Goal: Task Accomplishment & Management: Use online tool/utility

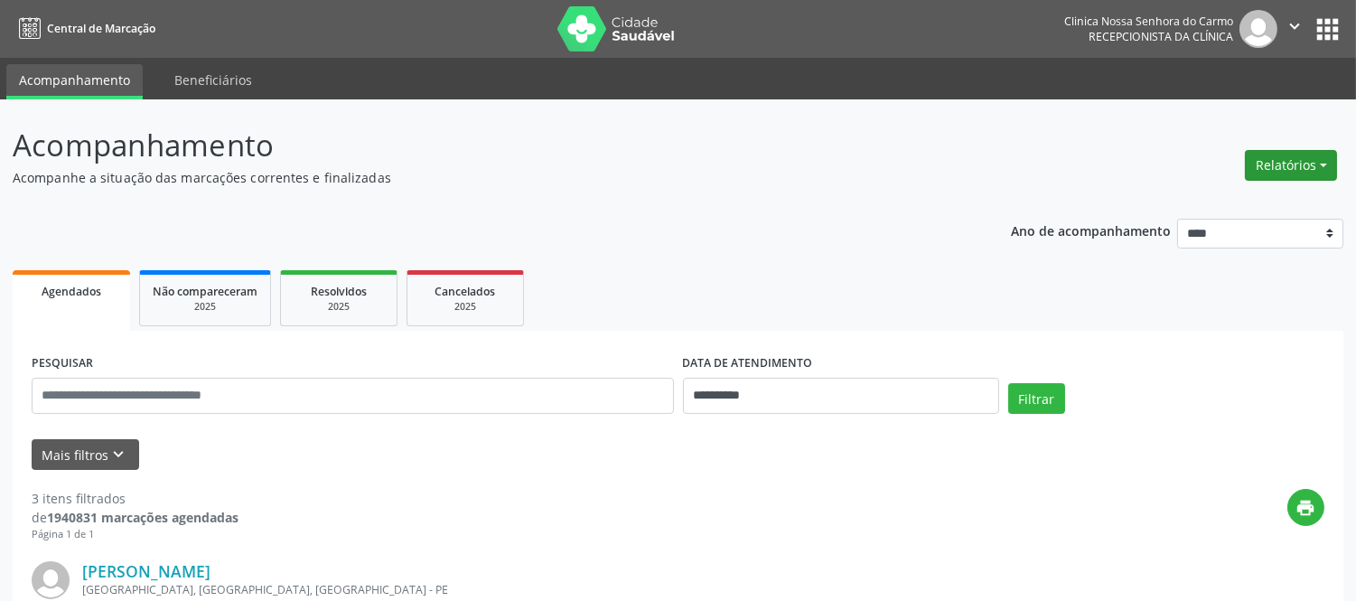
click at [1326, 154] on button "Relatórios" at bounding box center [1291, 165] width 92 height 31
click at [1222, 201] on link "Agendamentos" at bounding box center [1240, 203] width 194 height 25
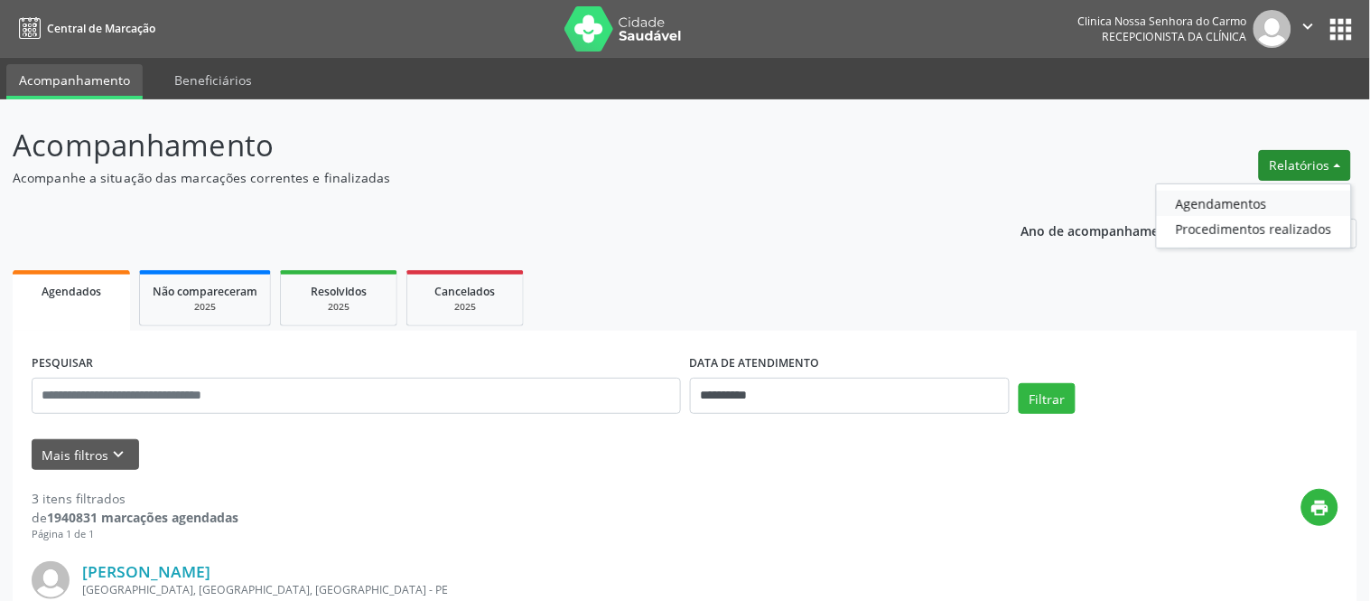
select select "*"
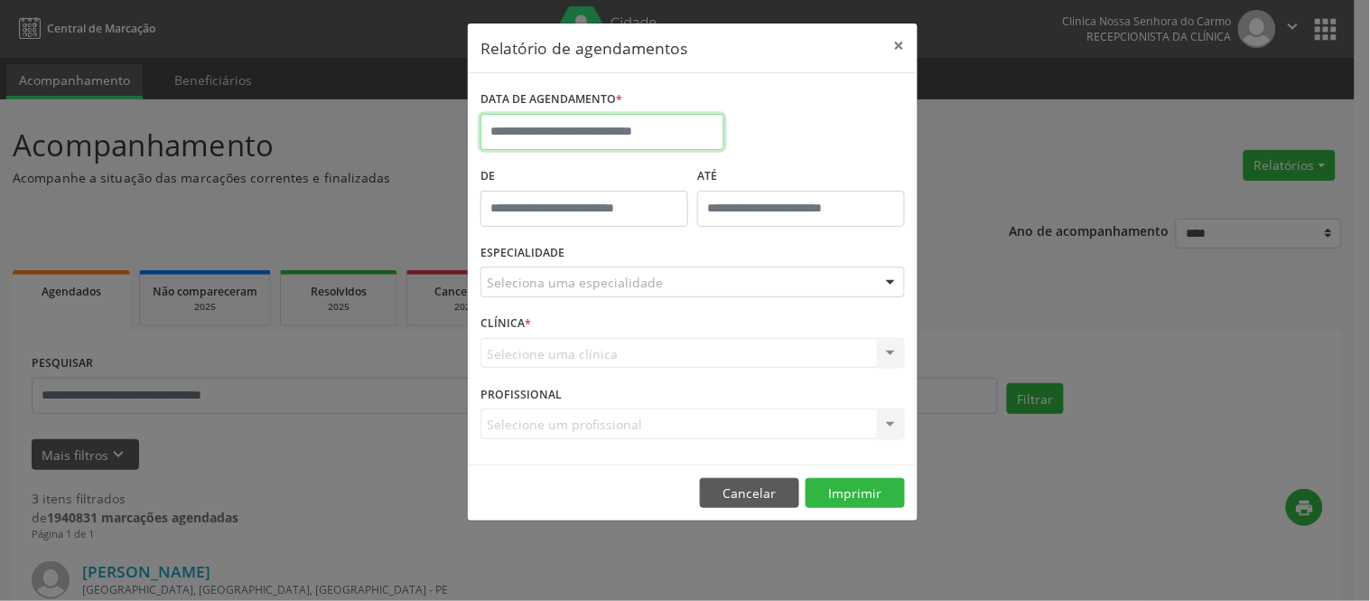
click at [612, 124] on input "text" at bounding box center [603, 132] width 244 height 36
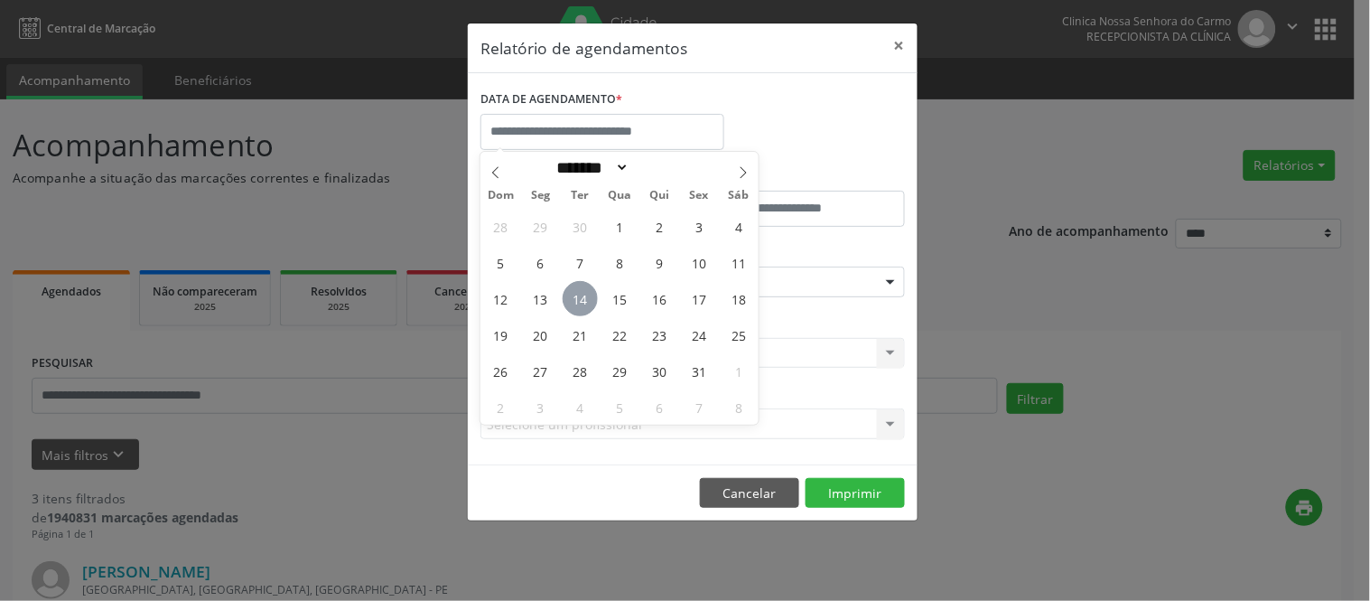
click at [587, 296] on span "14" at bounding box center [580, 298] width 35 height 35
type input "**********"
click at [589, 296] on span "14" at bounding box center [580, 298] width 35 height 35
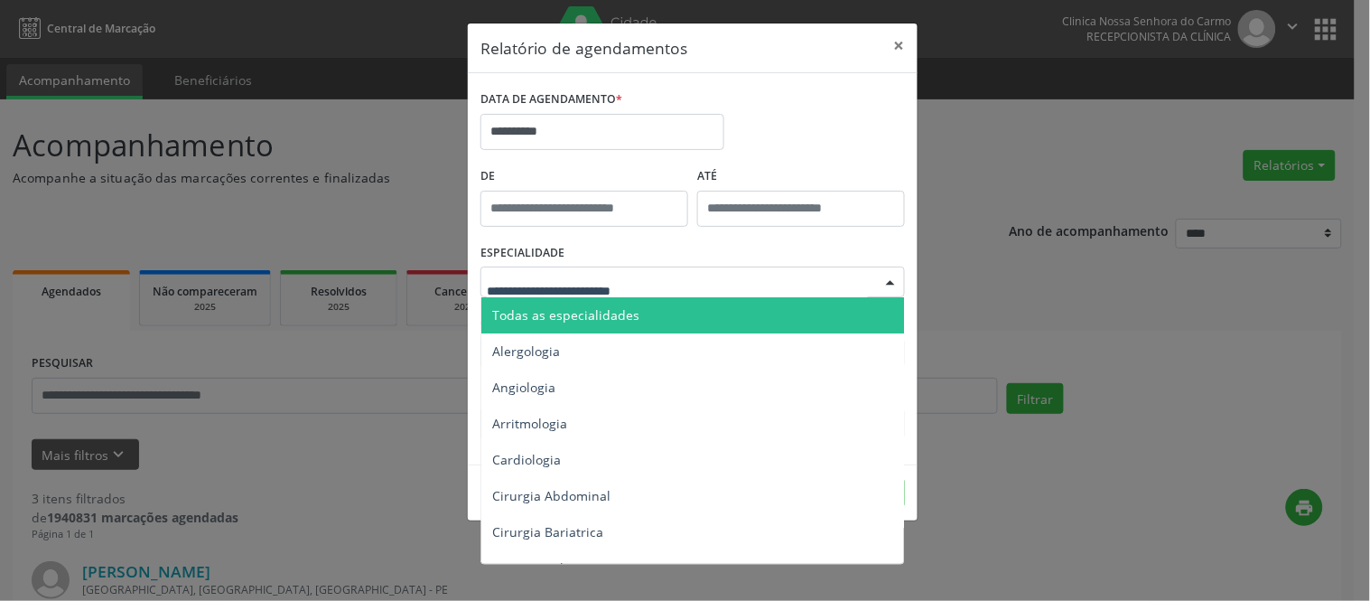
click at [573, 317] on span "Todas as especialidades" at bounding box center [565, 314] width 147 height 17
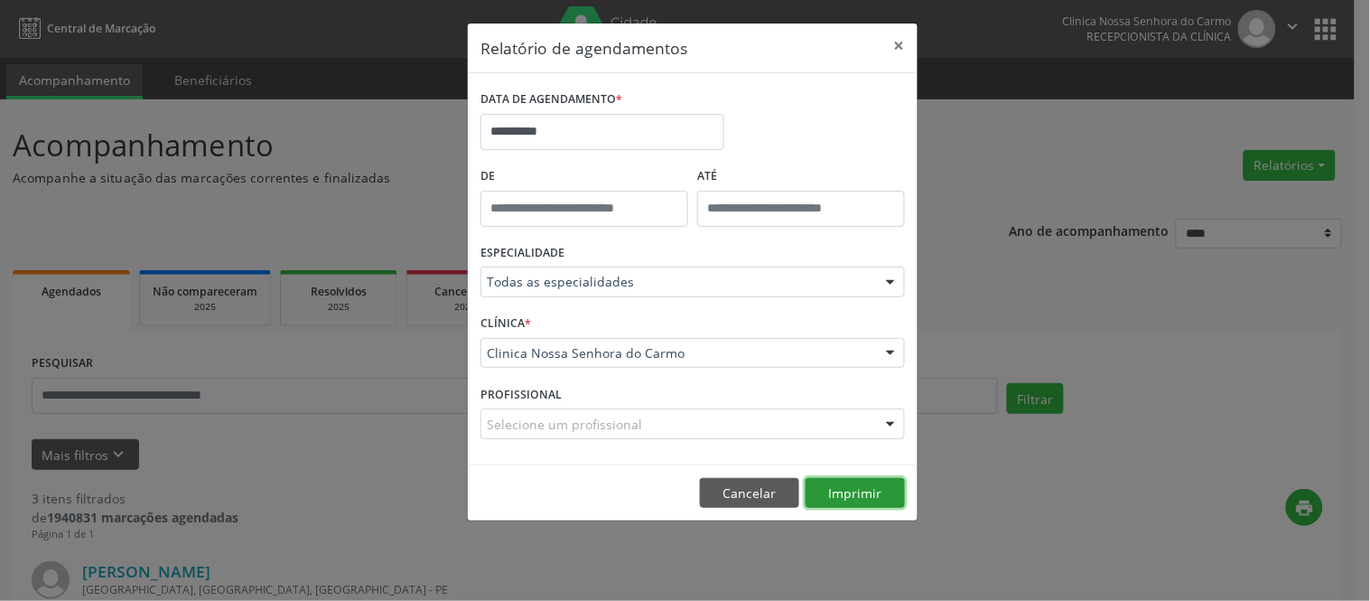
click at [858, 494] on button "Imprimir" at bounding box center [855, 493] width 99 height 31
click at [873, 503] on button "Imprimir" at bounding box center [855, 493] width 99 height 31
